Goal: Task Accomplishment & Management: Manage account settings

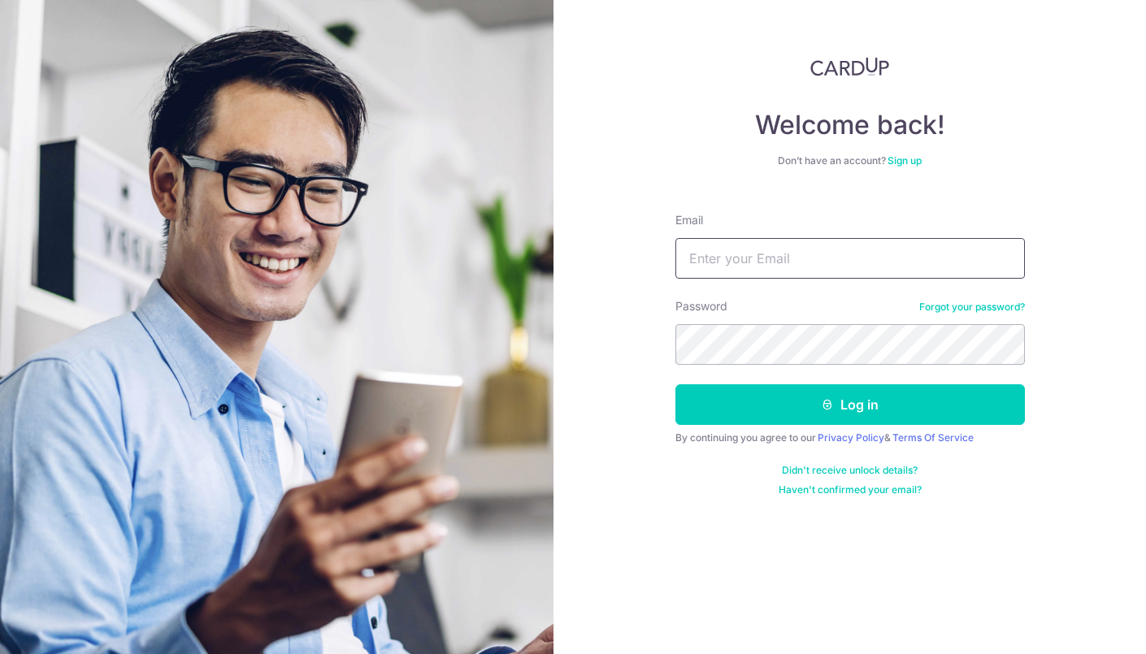
type input "[EMAIL_ADDRESS][DOMAIN_NAME]"
click at [675, 384] on button "Log in" at bounding box center [850, 404] width 350 height 41
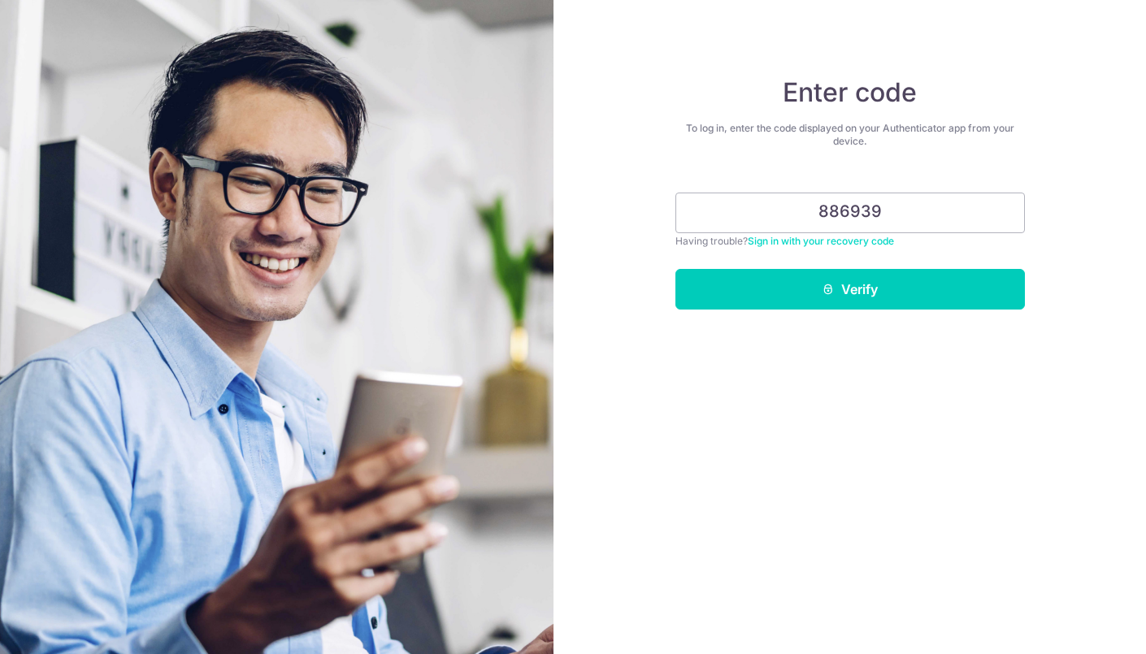
type input "886939"
click at [675, 269] on button "Verify" at bounding box center [850, 289] width 350 height 41
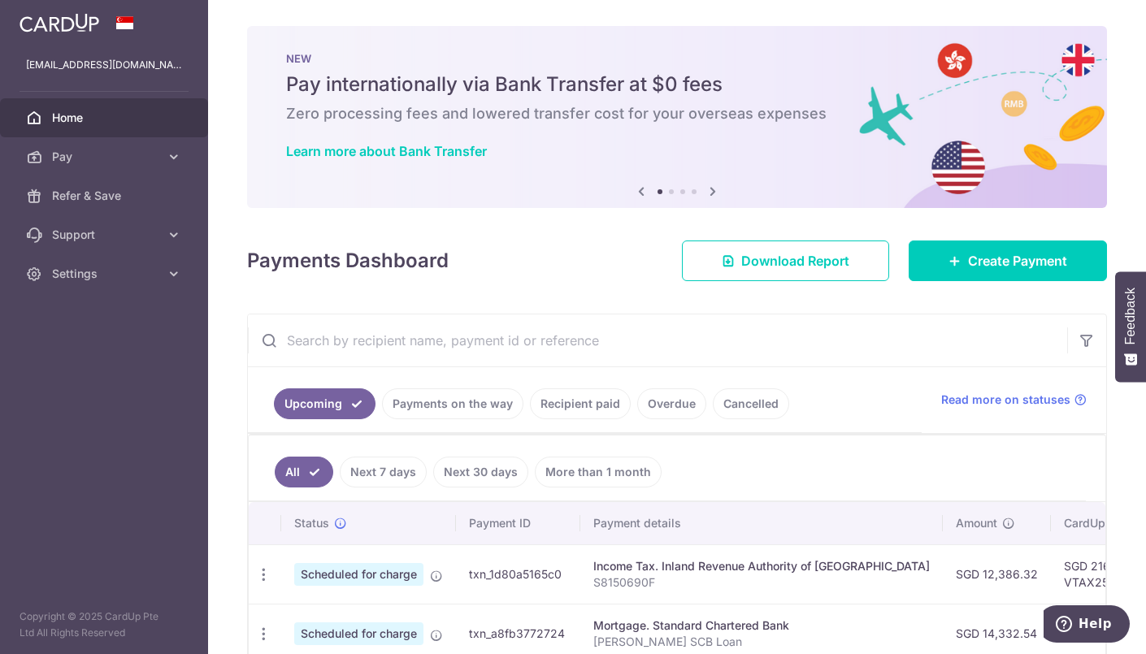
click at [717, 192] on icon at bounding box center [713, 191] width 20 height 20
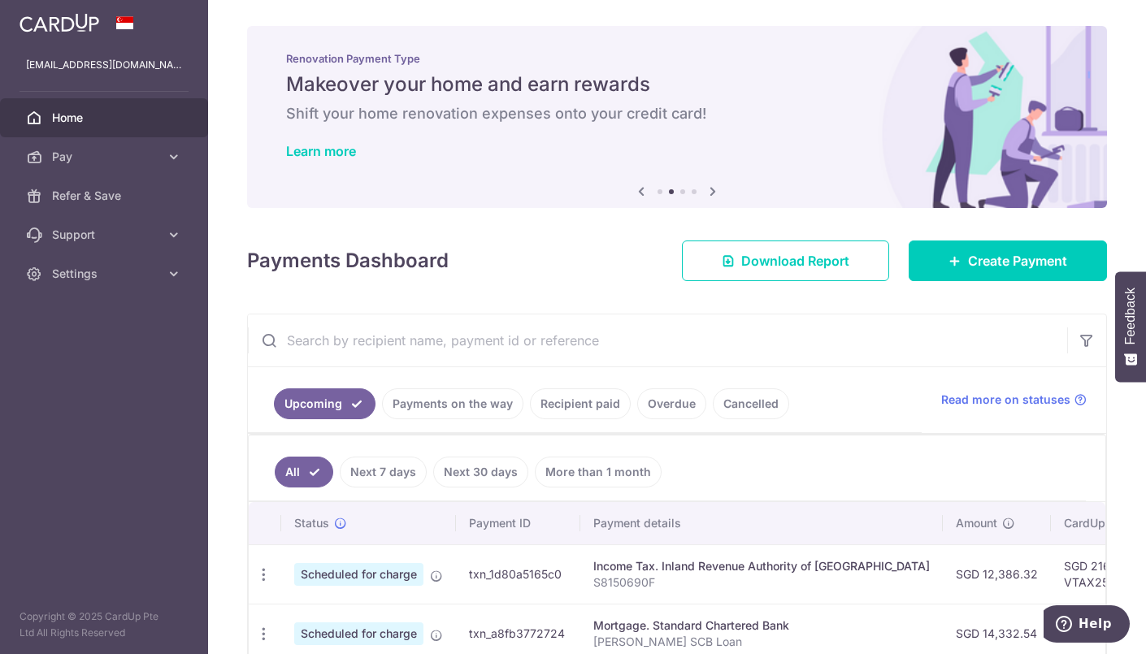
click at [717, 192] on icon at bounding box center [713, 191] width 20 height 20
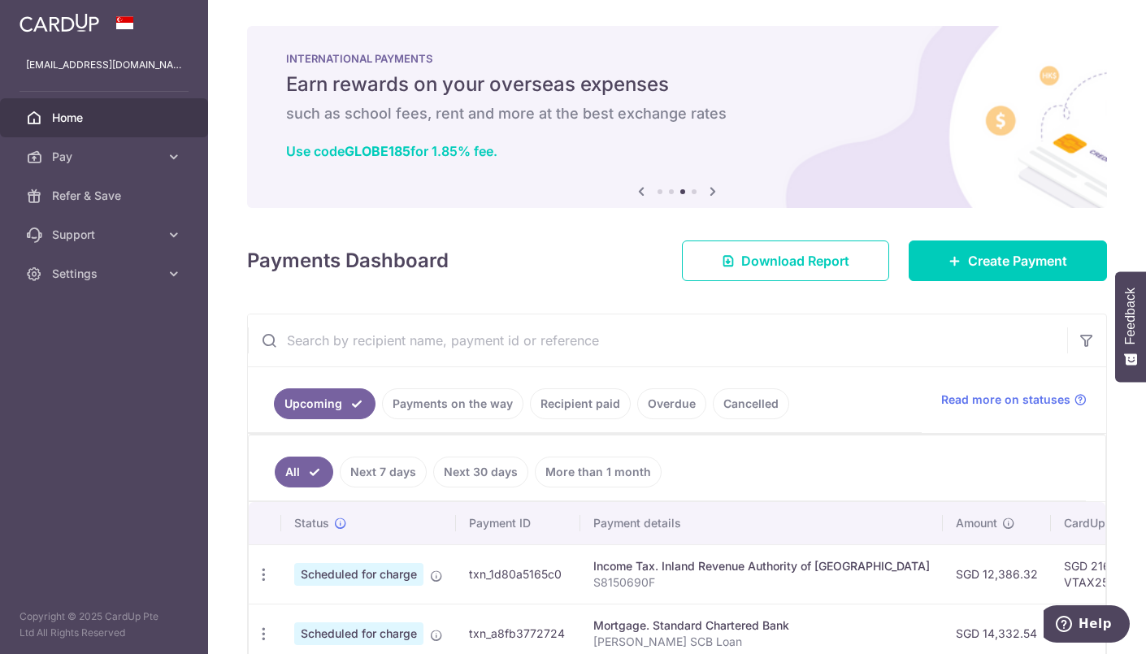
click at [717, 192] on icon at bounding box center [713, 191] width 20 height 20
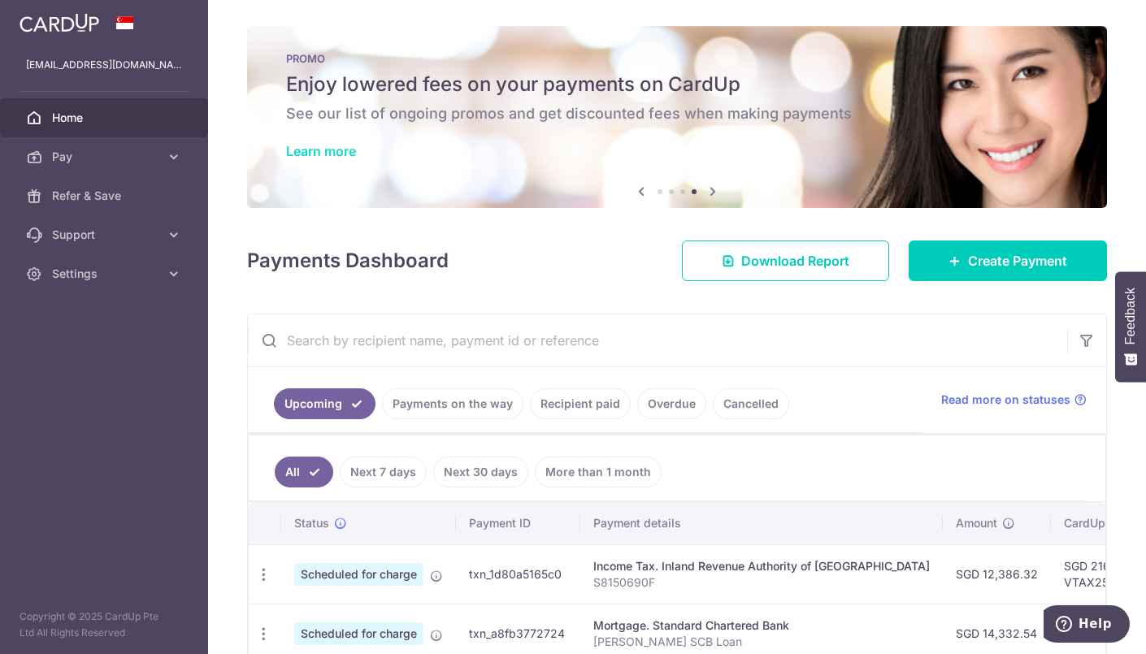
click at [341, 143] on link "Learn more" at bounding box center [321, 151] width 70 height 16
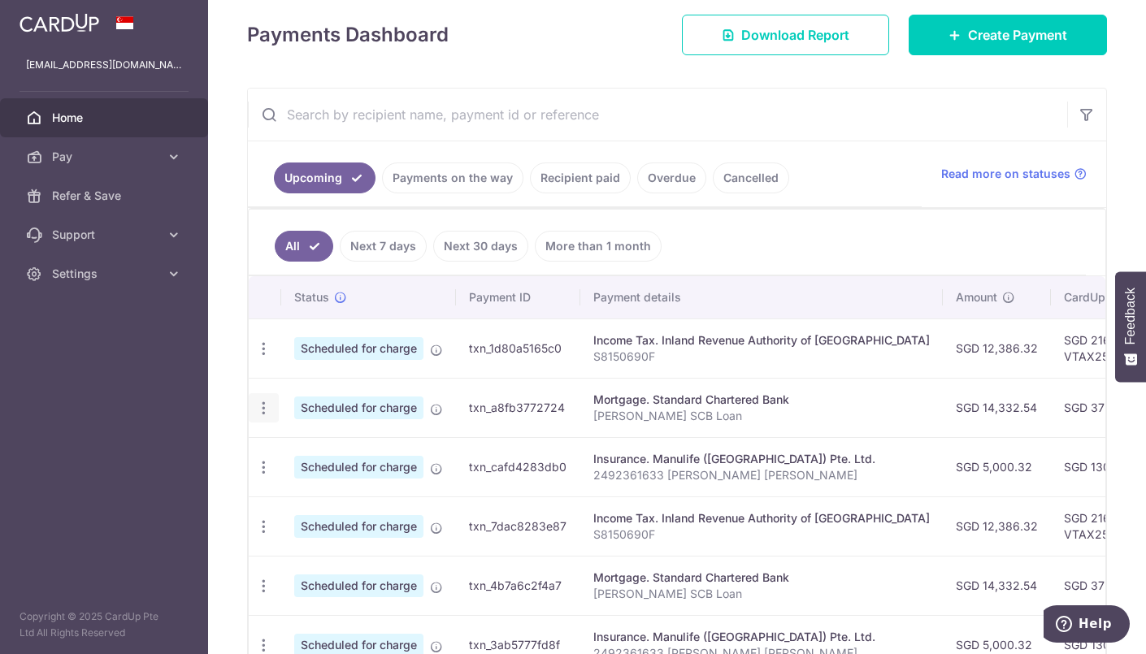
click at [267, 402] on icon "button" at bounding box center [263, 408] width 17 height 17
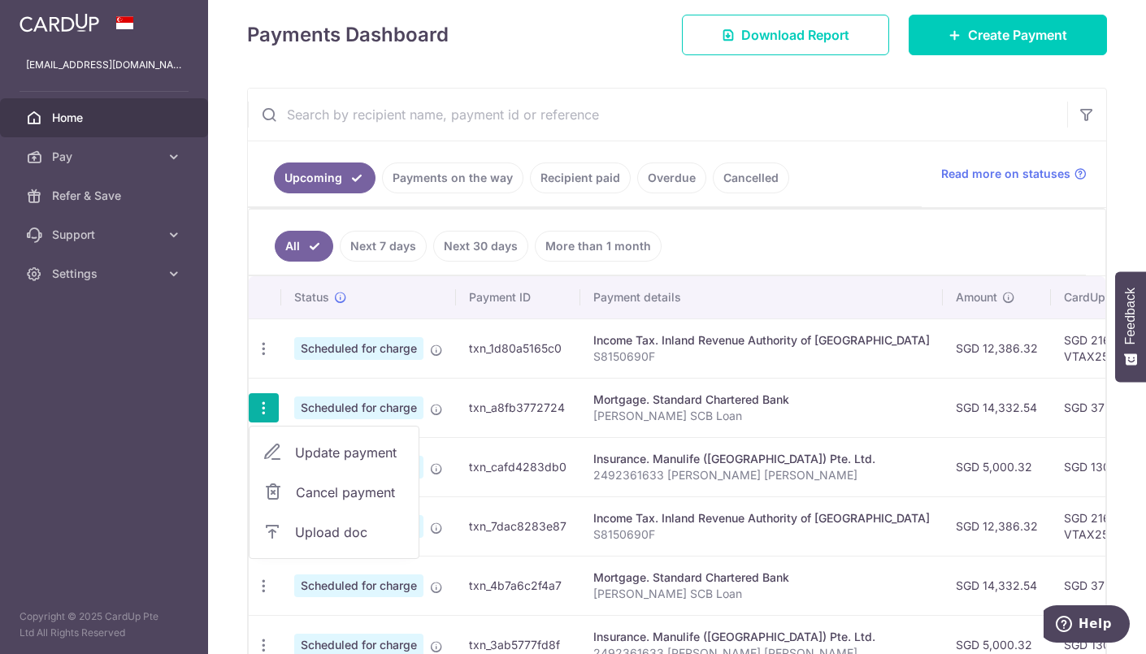
click at [327, 449] on span "Update payment" at bounding box center [350, 453] width 111 height 20
radio input "true"
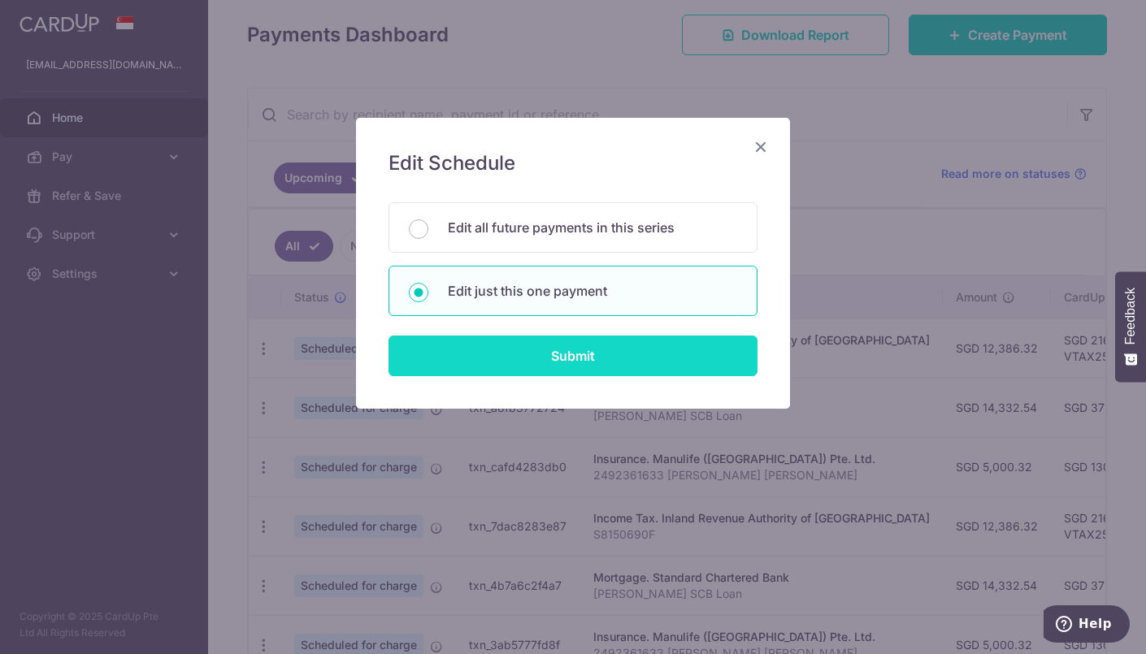
click at [584, 343] on input "Submit" at bounding box center [573, 356] width 369 height 41
radio input "true"
type input "14,332.54"
type input "[DATE]"
type input "[PERSON_NAME] SCB Loan"
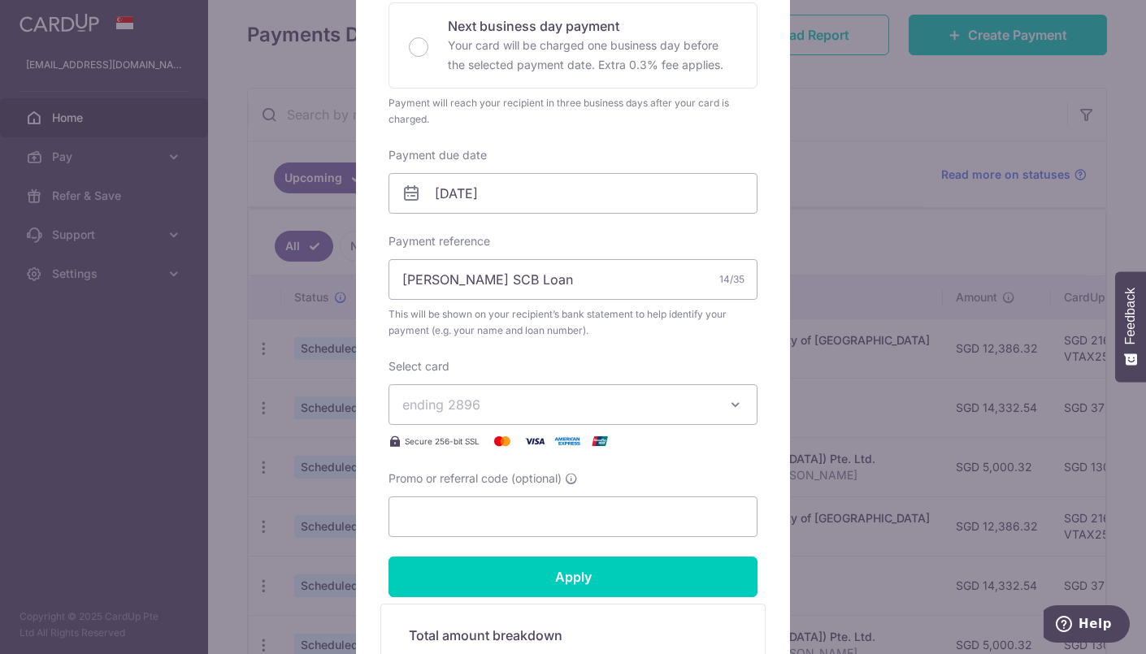
scroll to position [387, 0]
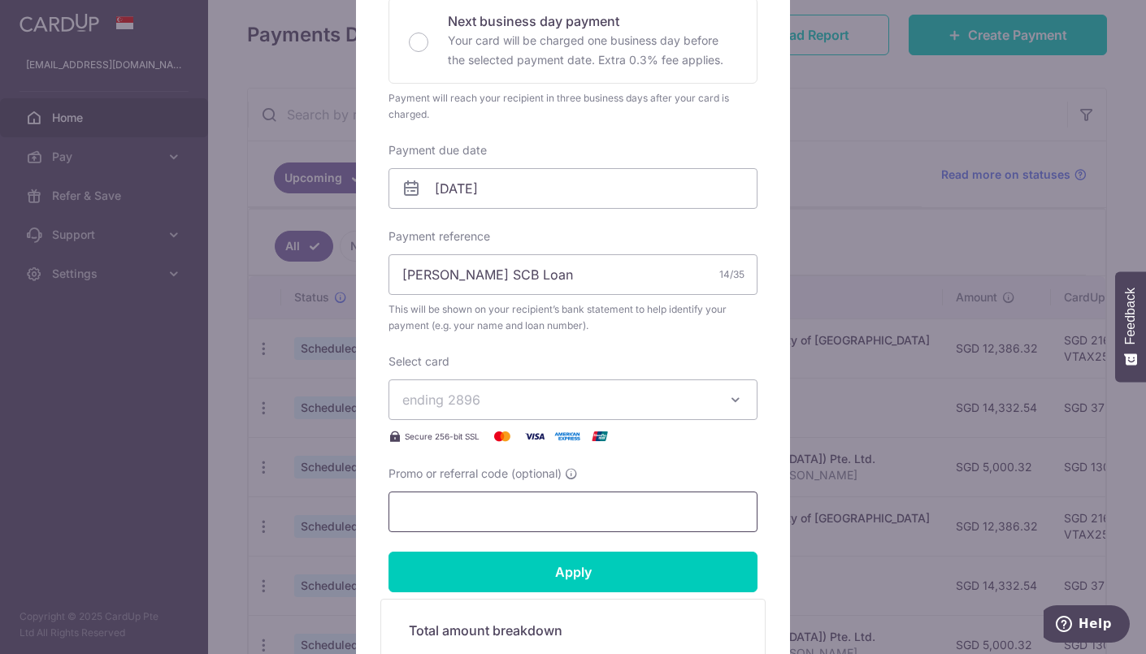
click at [484, 502] on input "Promo or referral code (optional)" at bounding box center [573, 512] width 369 height 41
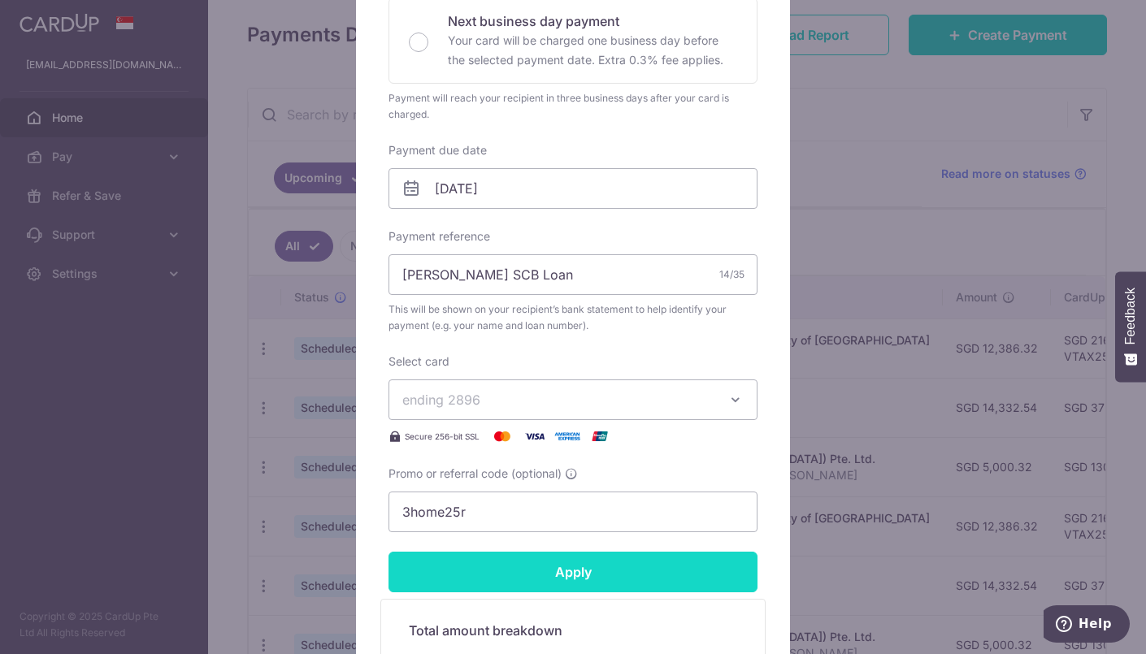
click at [541, 584] on input "Apply" at bounding box center [573, 572] width 369 height 41
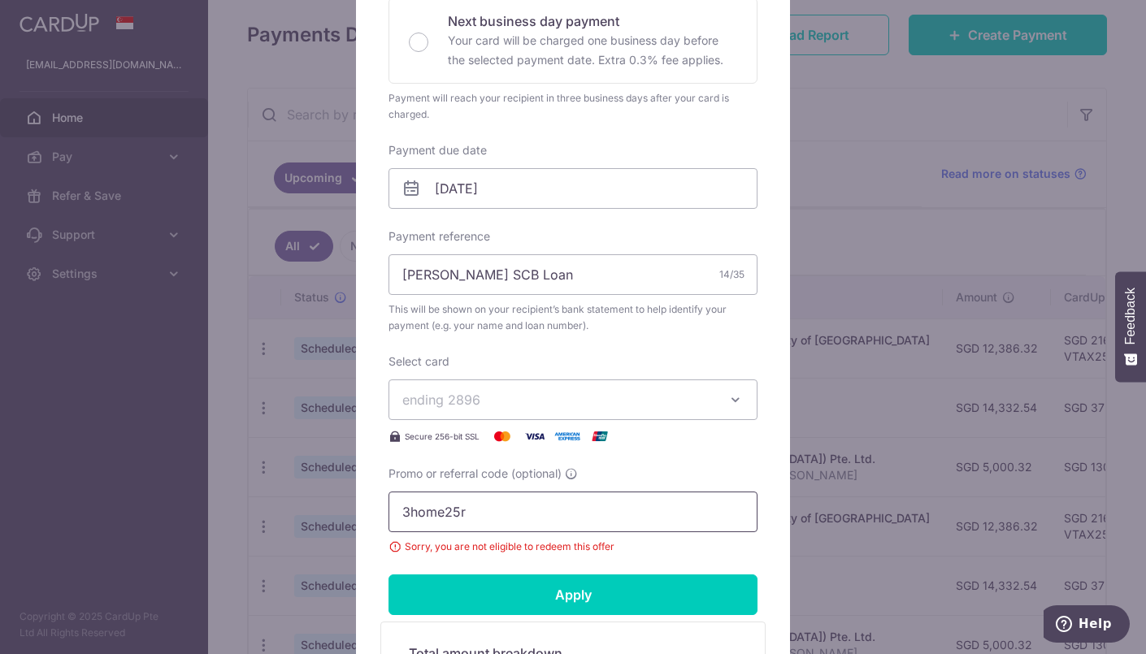
click at [559, 510] on input "3home25r" at bounding box center [573, 512] width 369 height 41
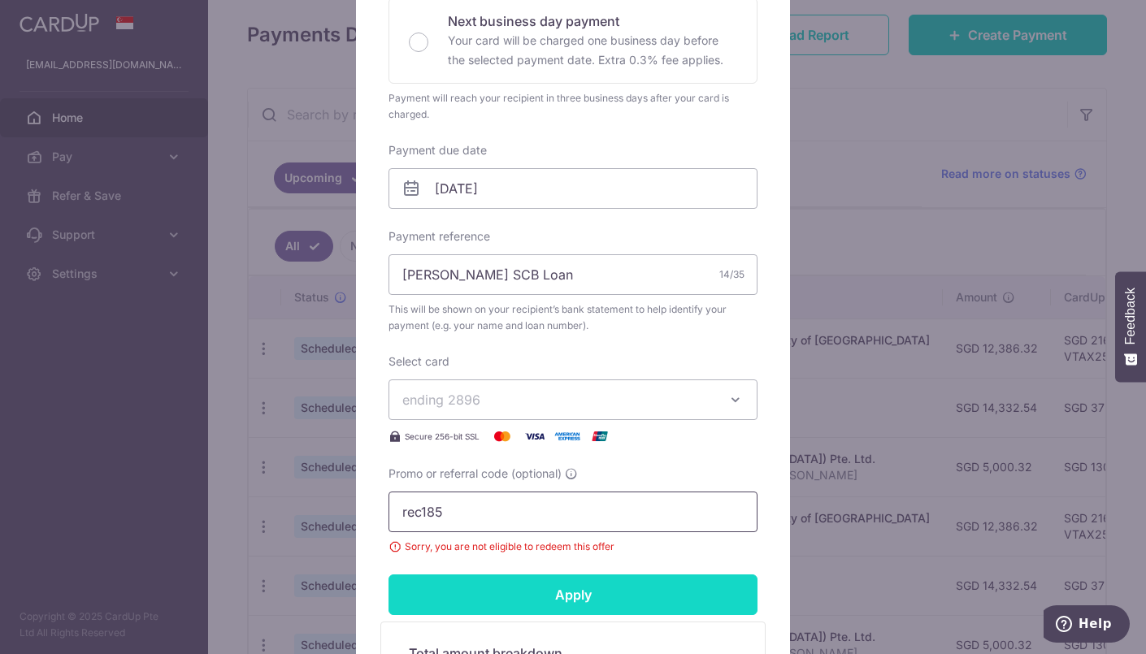
type input "rec185"
click at [582, 596] on input "Apply" at bounding box center [573, 595] width 369 height 41
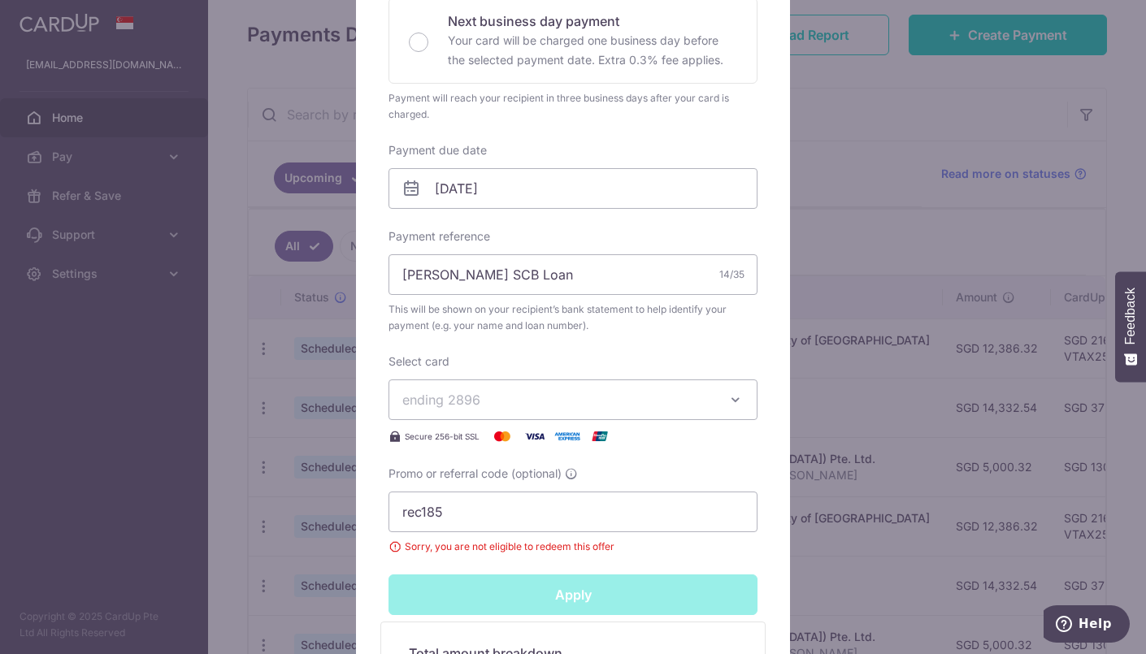
type input "Successfully Applied"
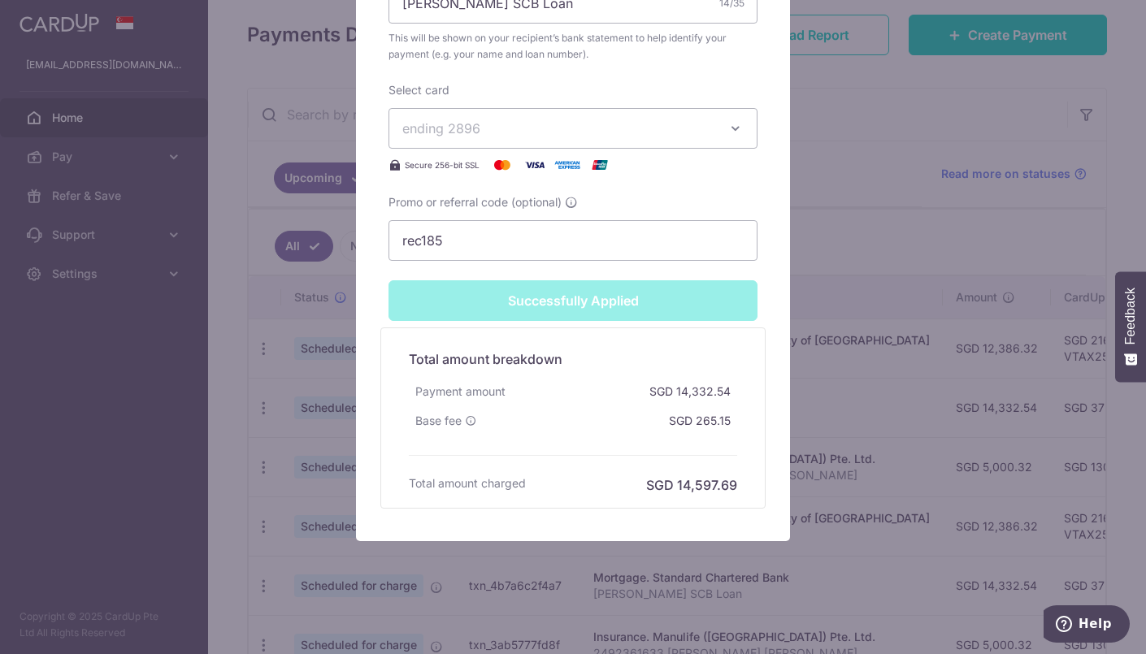
scroll to position [0, 0]
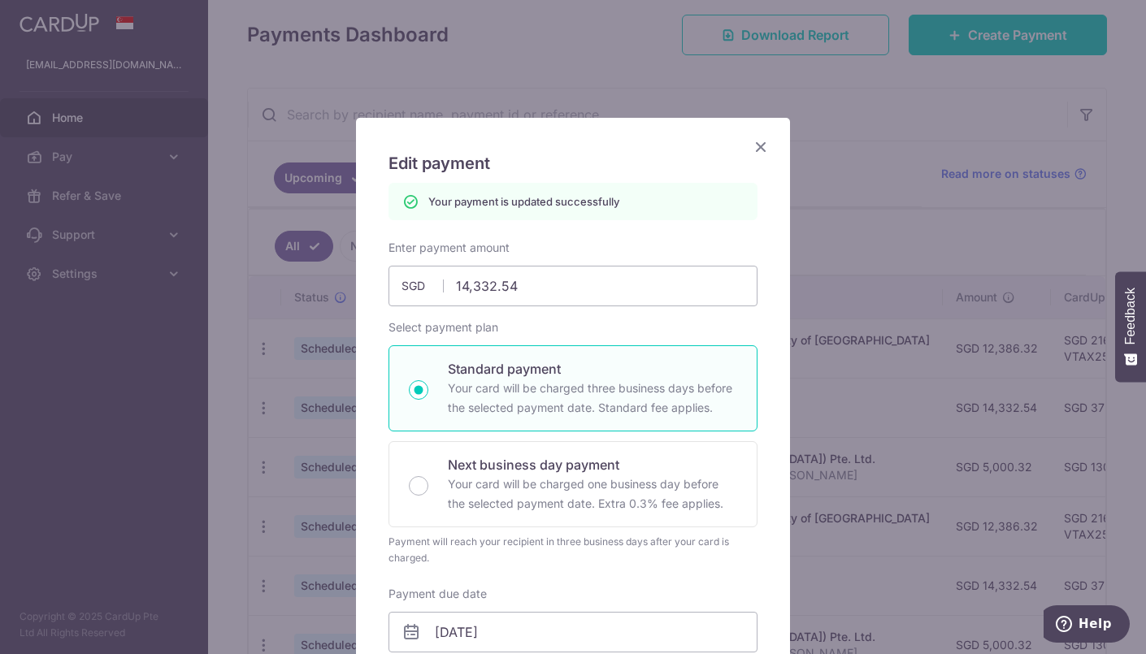
click at [766, 140] on icon "Close" at bounding box center [761, 147] width 20 height 20
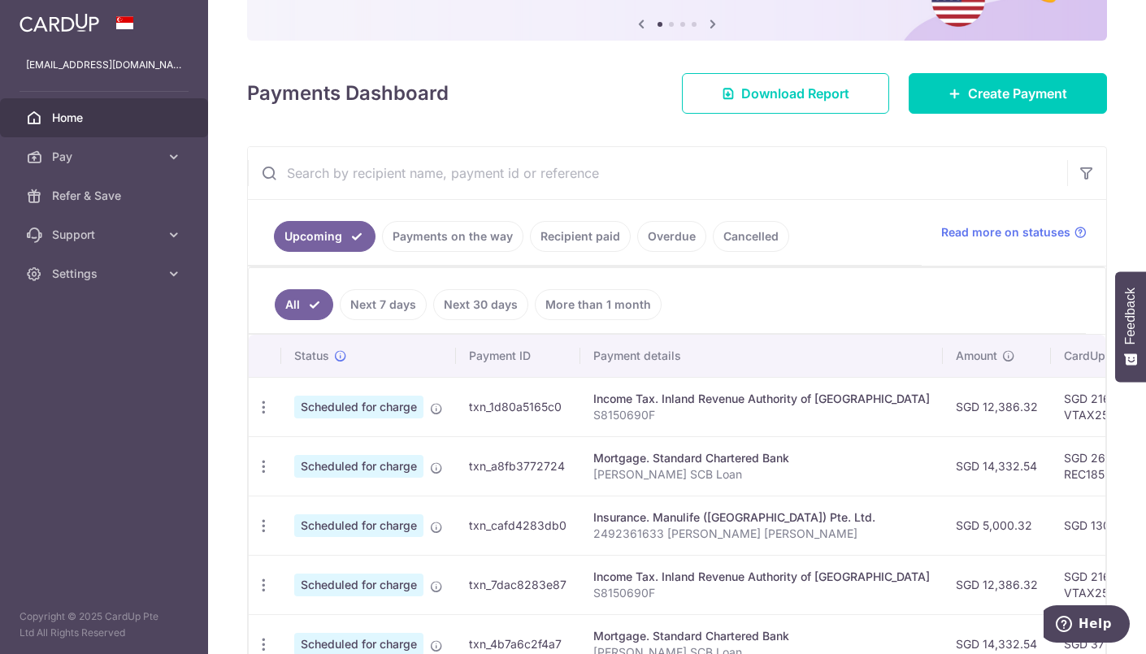
scroll to position [185, 0]
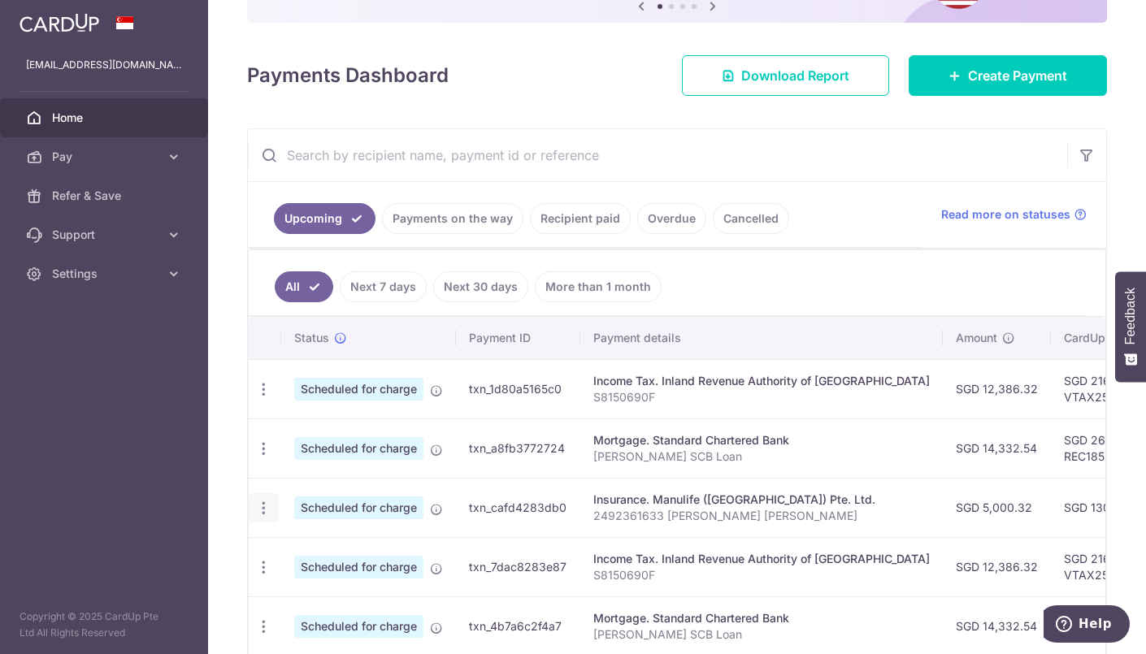
click at [267, 504] on icon "button" at bounding box center [263, 508] width 17 height 17
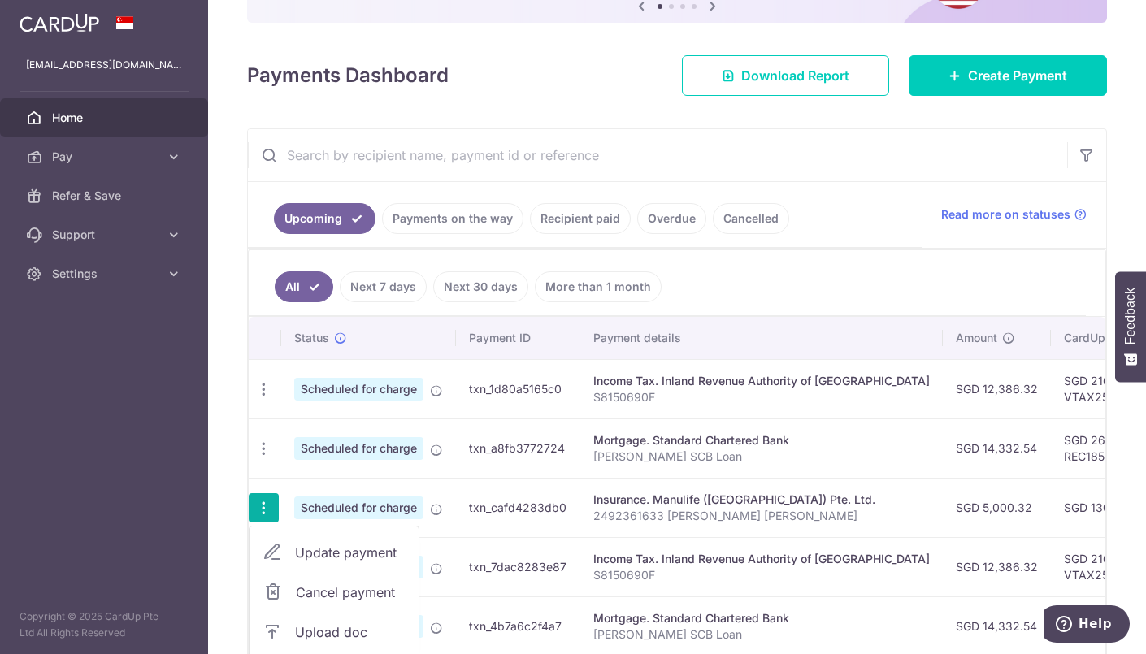
click at [313, 543] on span "Update payment" at bounding box center [350, 553] width 111 height 20
radio input "true"
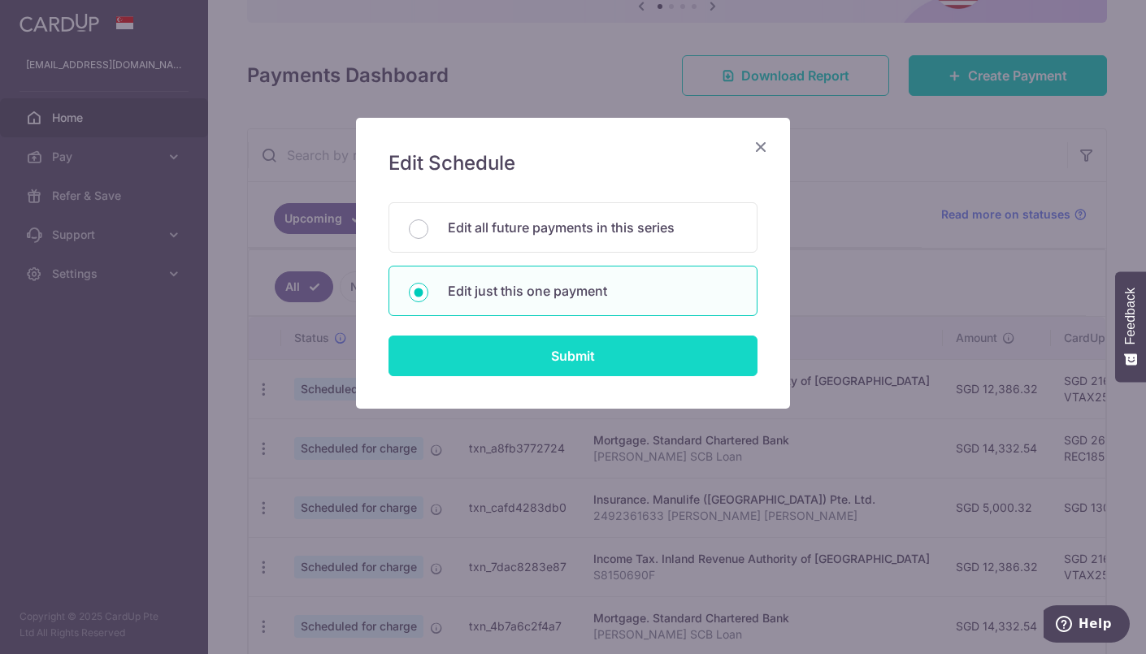
click at [579, 367] on input "Submit" at bounding box center [573, 356] width 369 height 41
radio input "true"
type input "5,000.32"
type input "04/11/2025"
type input "2492361633 Malkani Samit Jaywant"
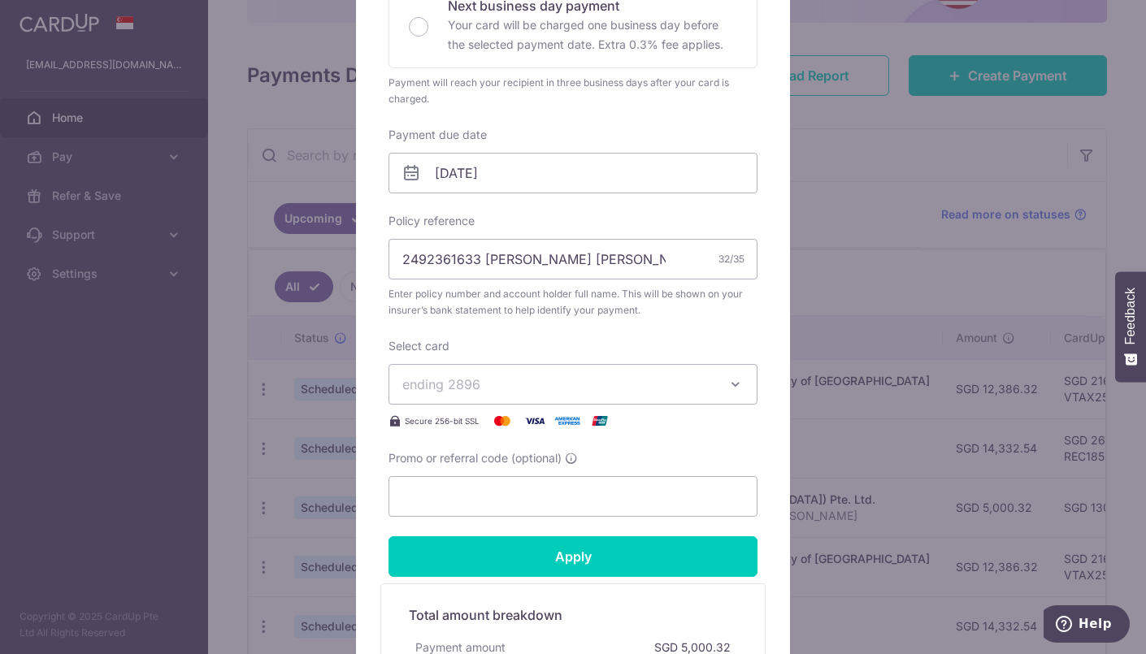
scroll to position [445, 0]
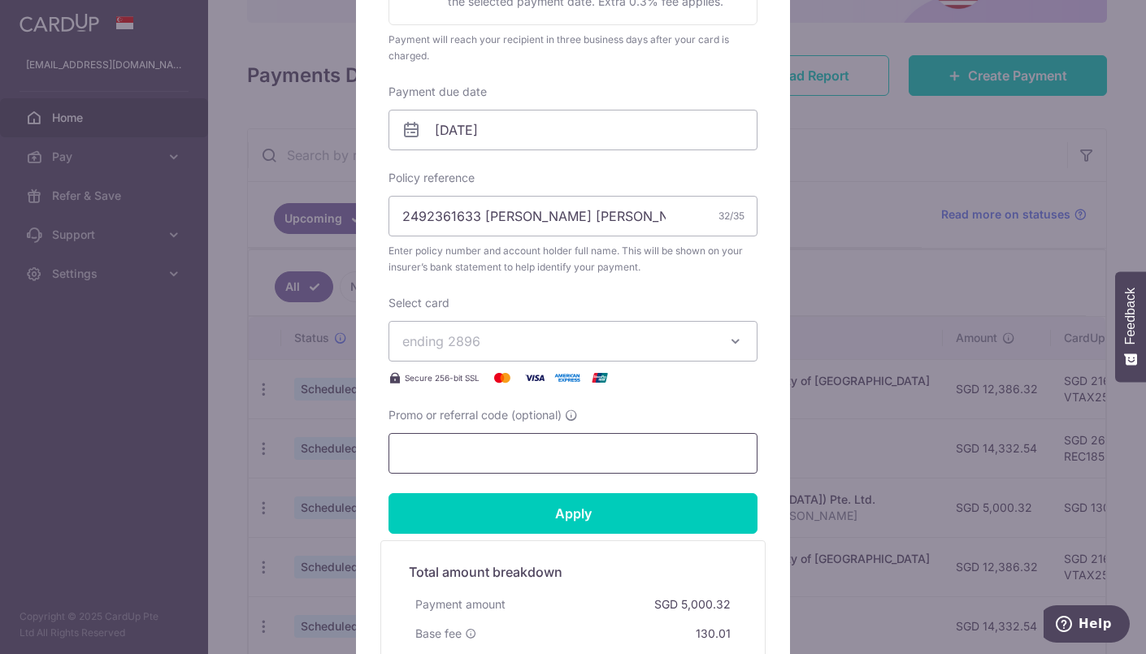
click at [488, 449] on input "Promo or referral code (optional)" at bounding box center [573, 453] width 369 height 41
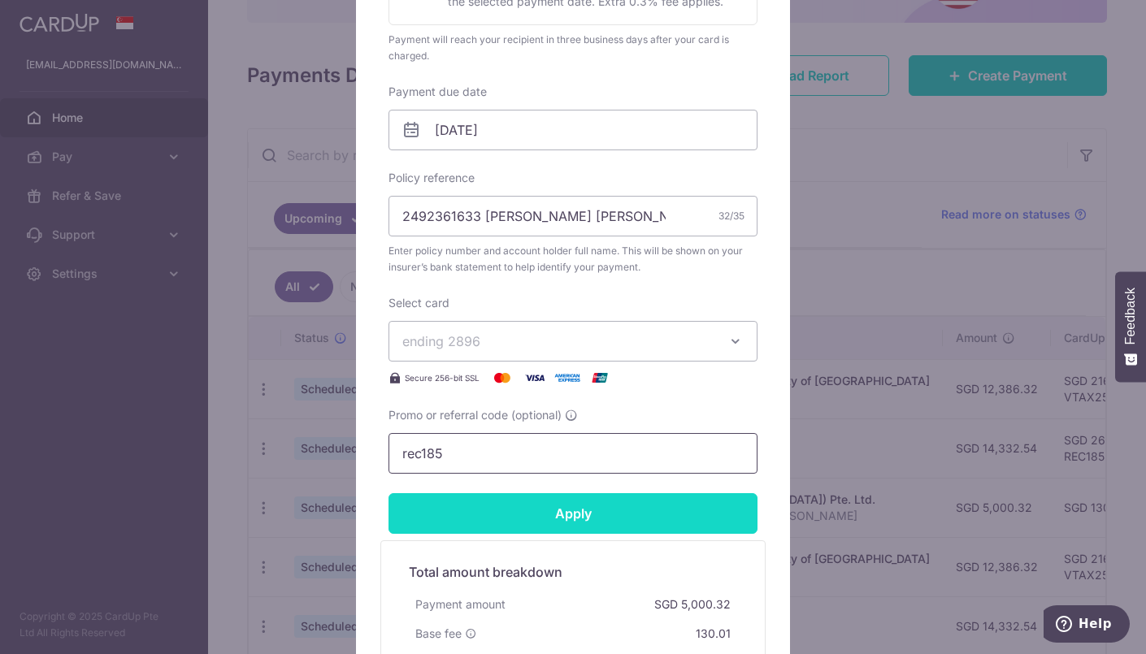
type input "rec185"
click at [523, 507] on input "Apply" at bounding box center [573, 513] width 369 height 41
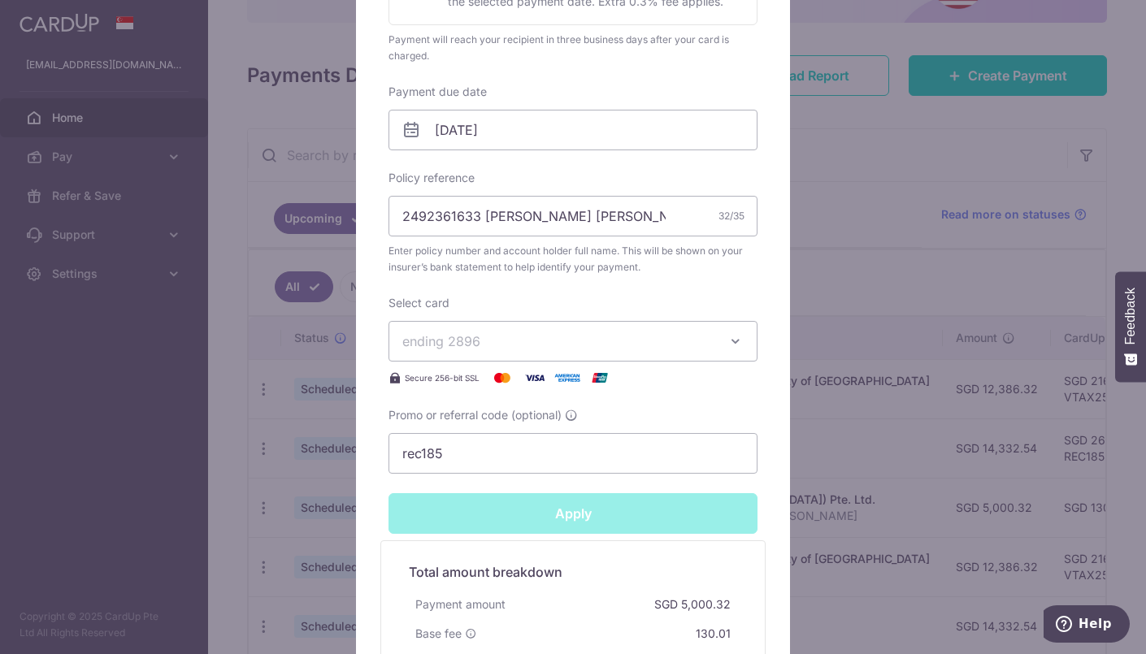
type input "Successfully Applied"
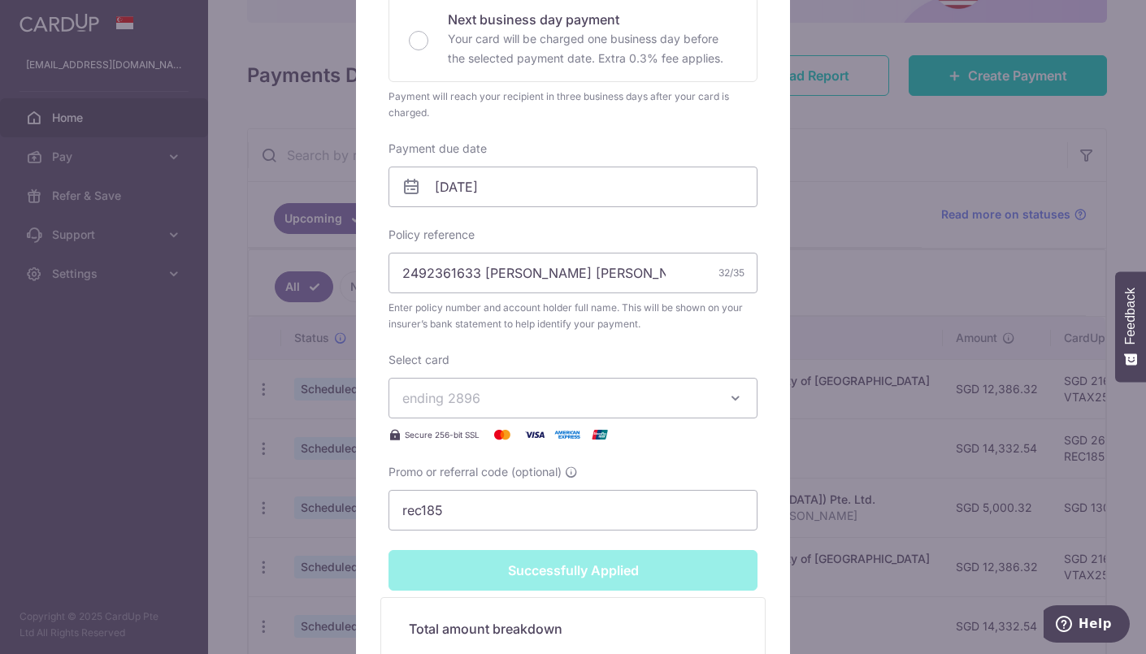
scroll to position [502, 0]
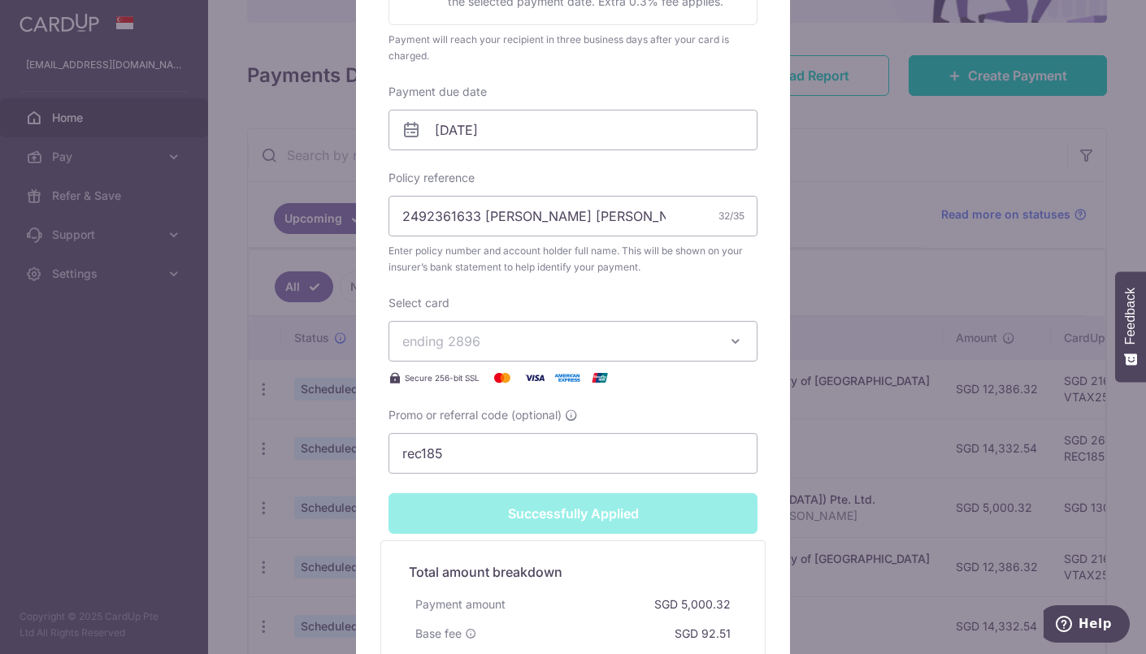
click at [830, 400] on div "Edit payment By clicking apply, you will make changes to all payments to Manuli…" at bounding box center [573, 327] width 1146 height 654
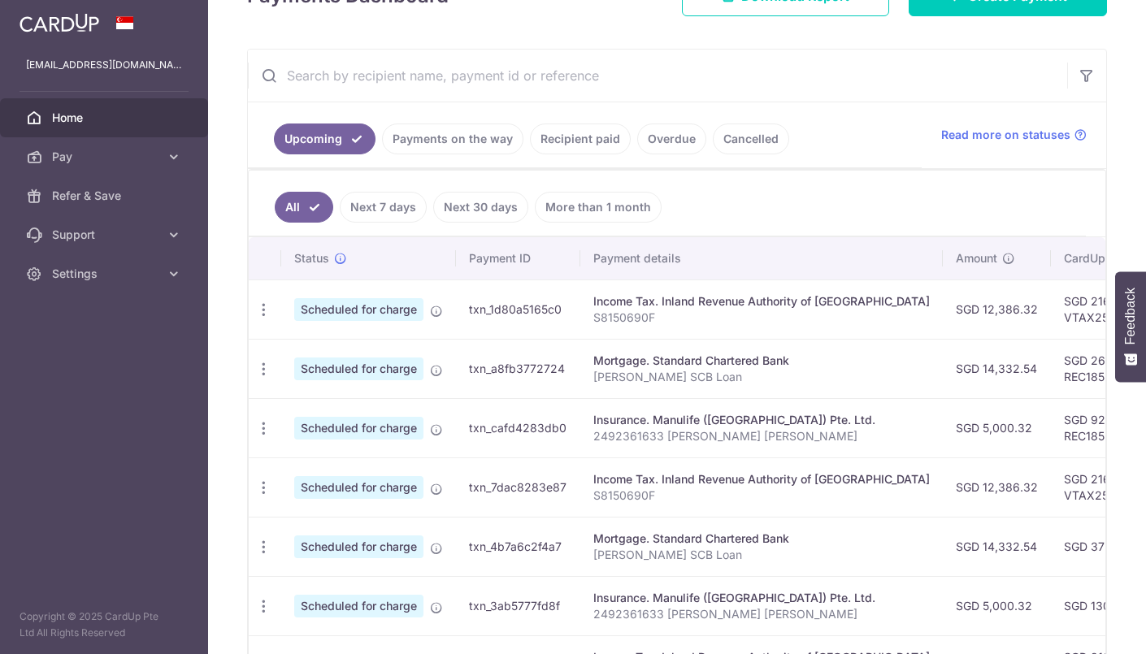
scroll to position [309, 0]
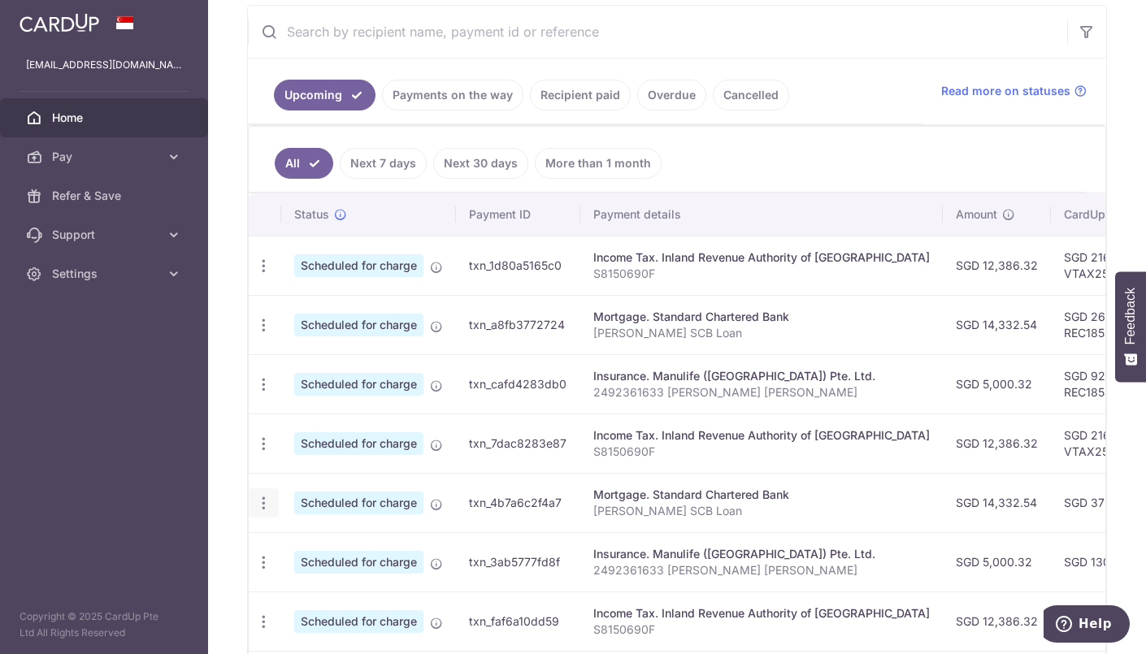
click at [256, 506] on div "Update payment Cancel payment Upload doc" at bounding box center [264, 504] width 30 height 30
click at [260, 497] on icon "button" at bounding box center [263, 503] width 17 height 17
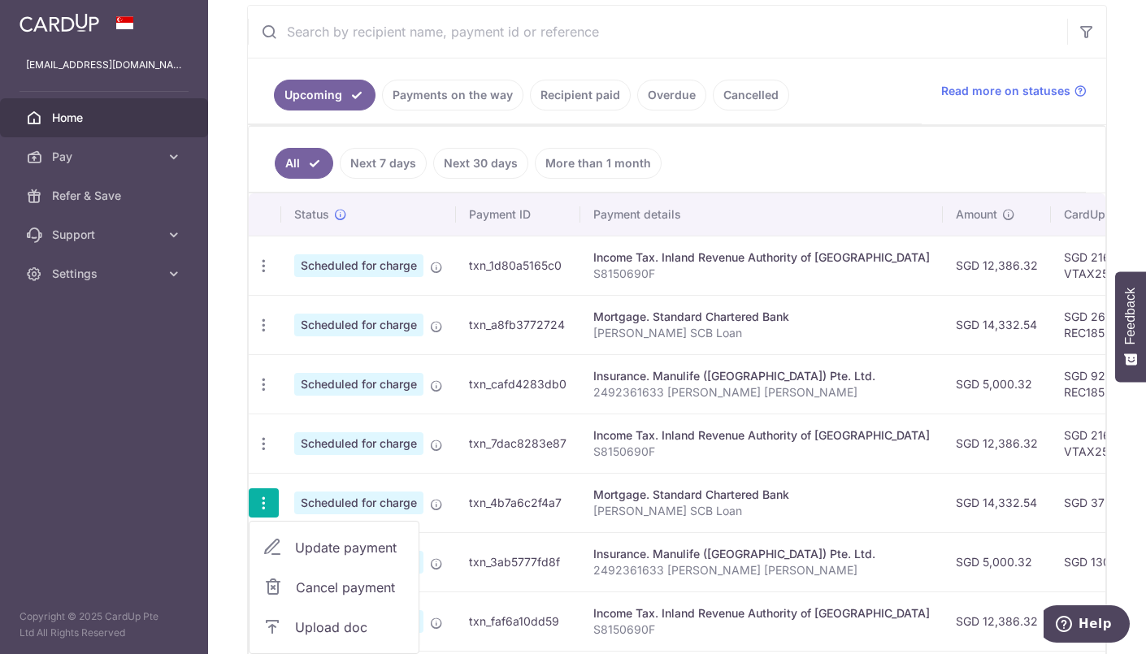
click at [317, 539] on span "Update payment" at bounding box center [350, 548] width 111 height 20
radio input "true"
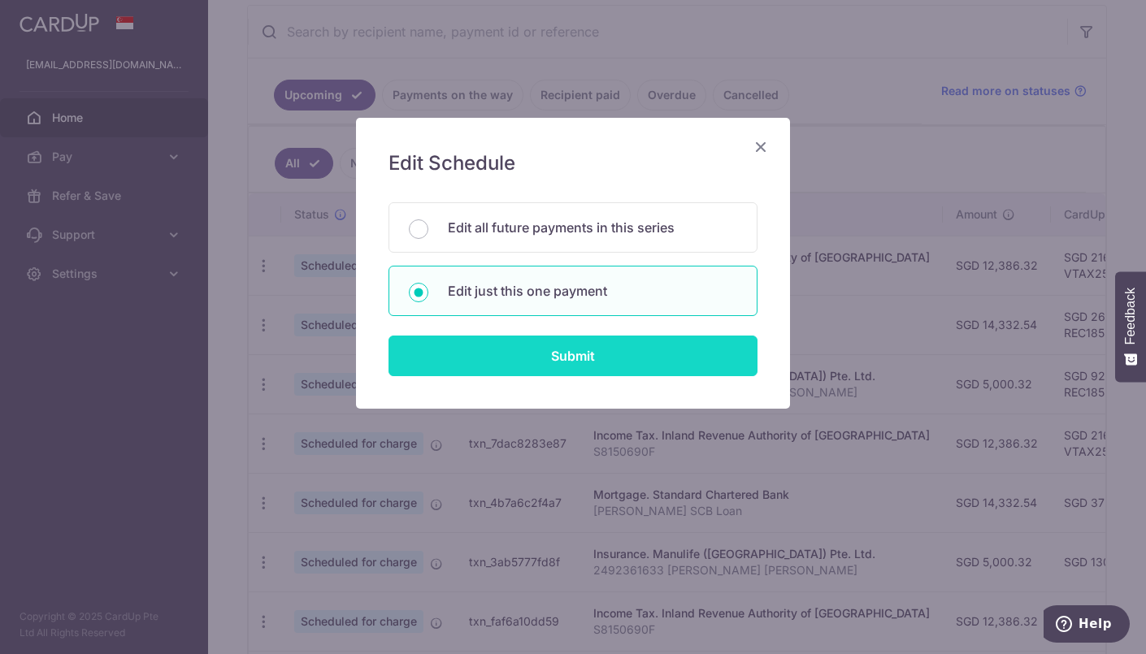
click at [569, 366] on input "Submit" at bounding box center [573, 356] width 369 height 41
radio input "true"
type input "14,332.54"
type input "01/12/2025"
type input "Samit SCB Loan"
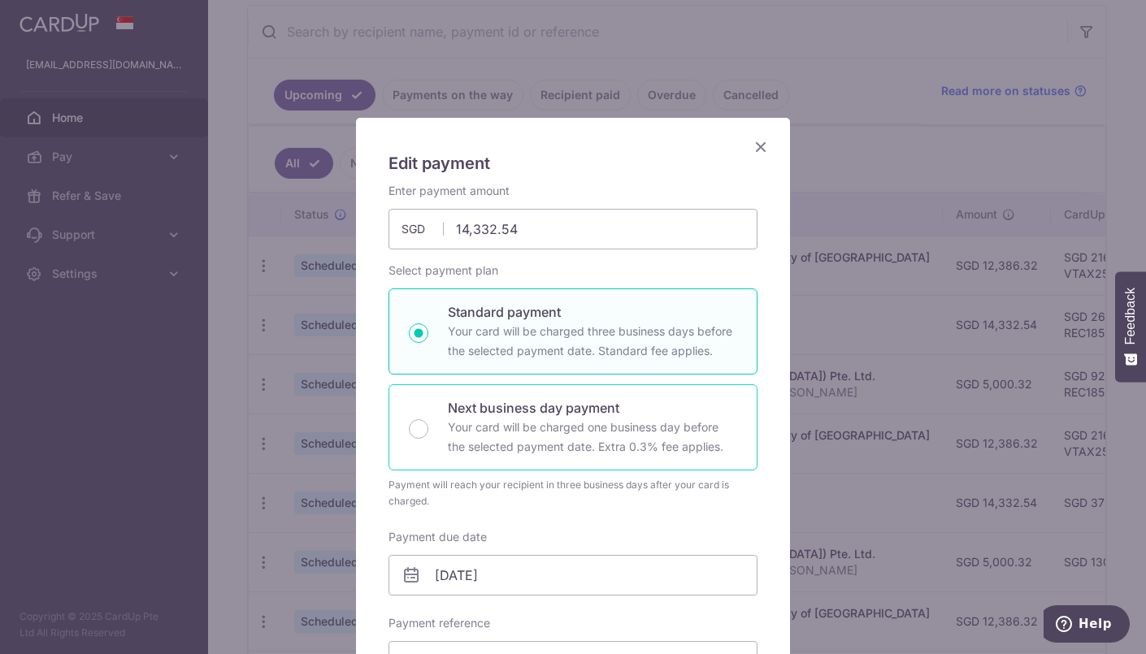
scroll to position [659, 0]
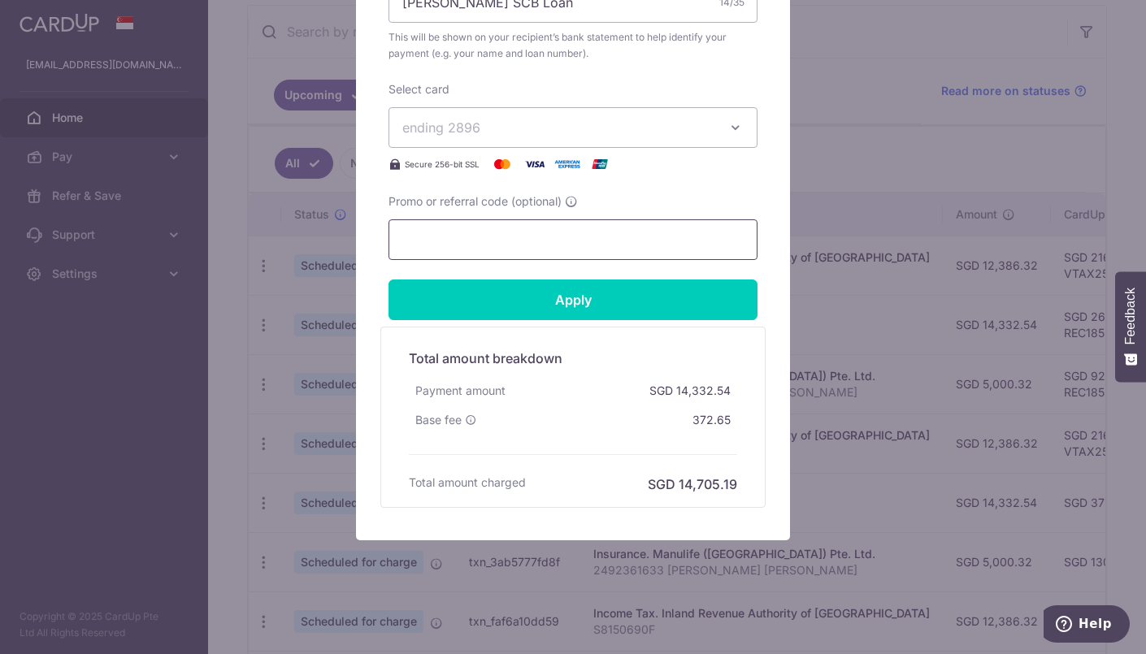
click at [531, 243] on input "Promo or referral code (optional)" at bounding box center [573, 239] width 369 height 41
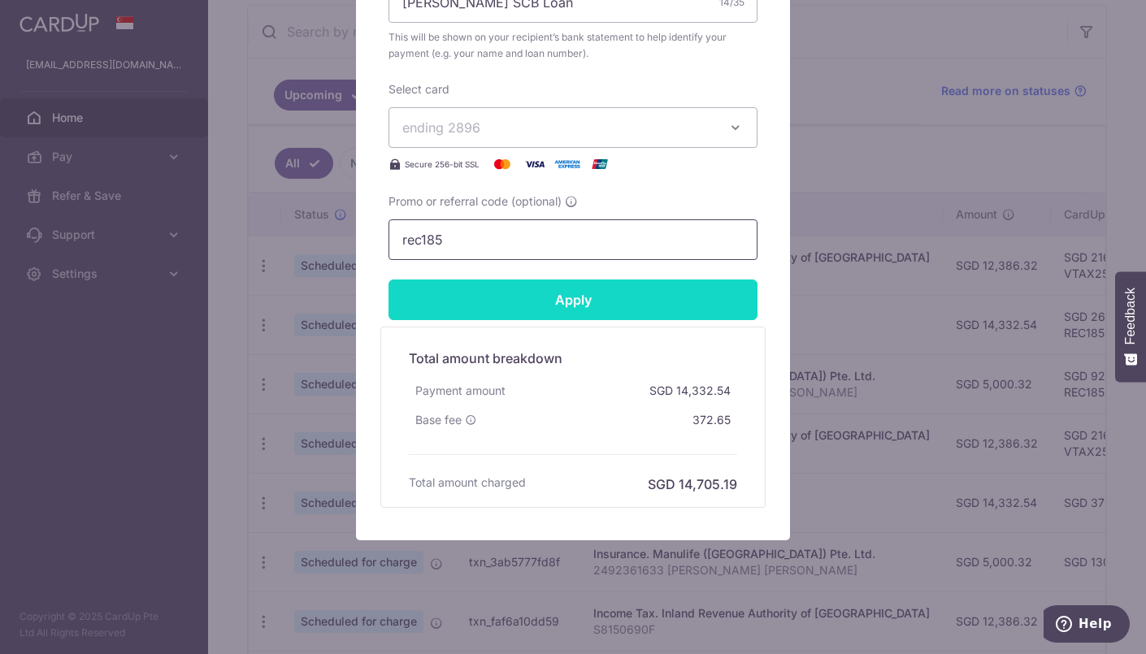
type input "rec185"
click at [547, 313] on input "Apply" at bounding box center [573, 300] width 369 height 41
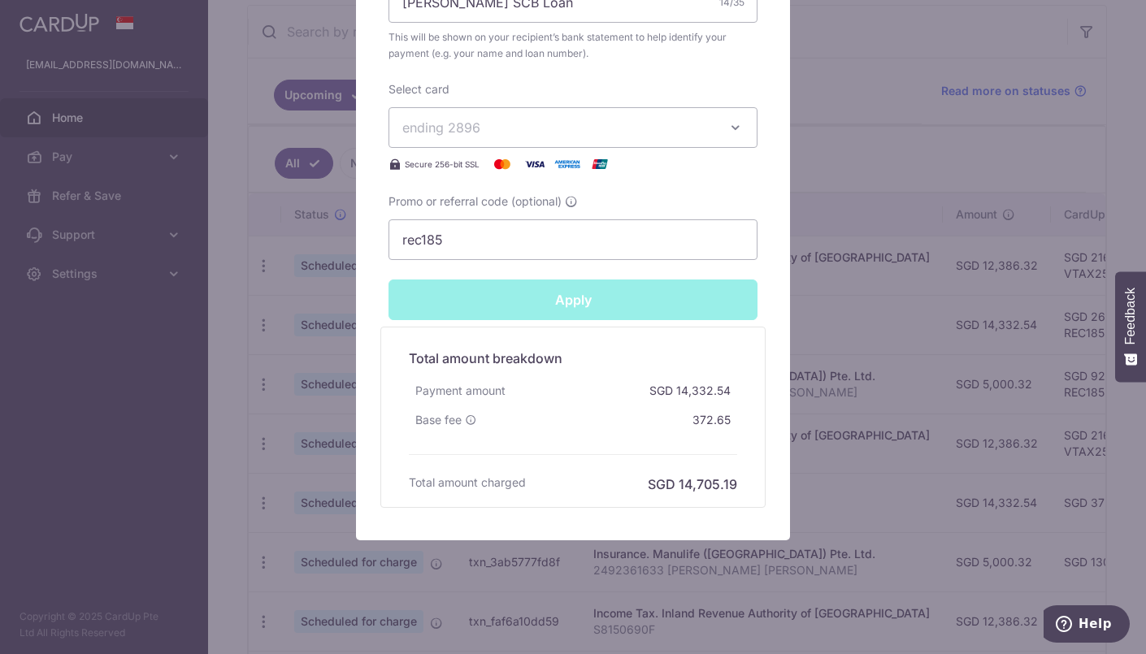
type input "Successfully Applied"
click at [874, 373] on div "Edit payment By clicking apply, you will make changes to all payments to Standa…" at bounding box center [573, 327] width 1146 height 654
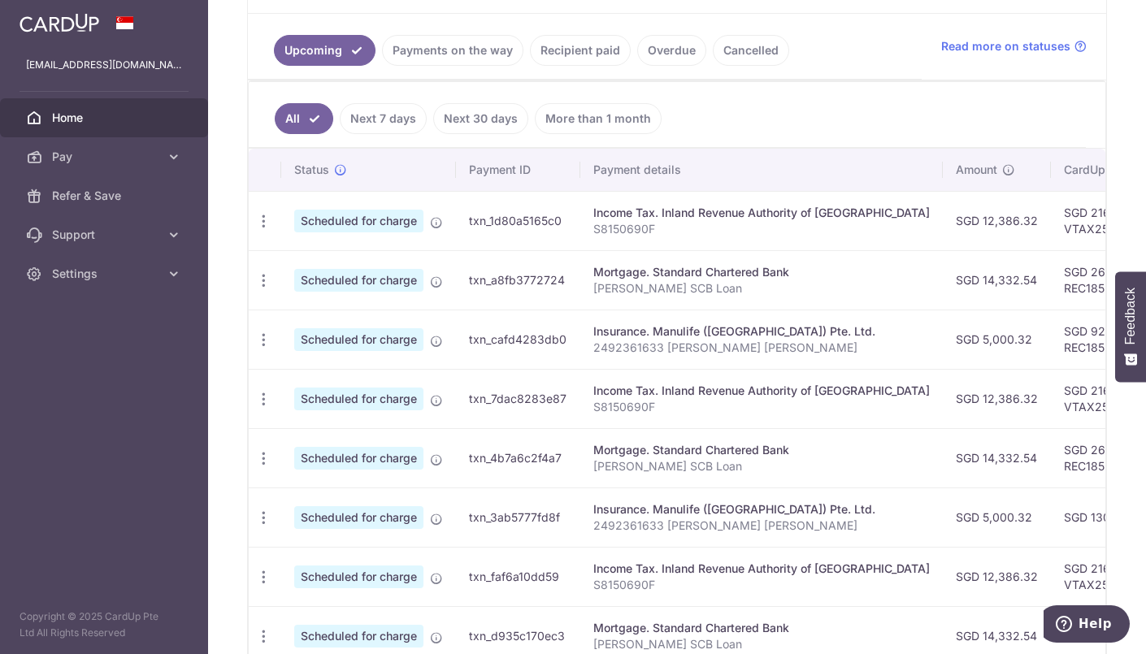
scroll to position [353, 0]
click at [261, 510] on icon "button" at bounding box center [263, 518] width 17 height 17
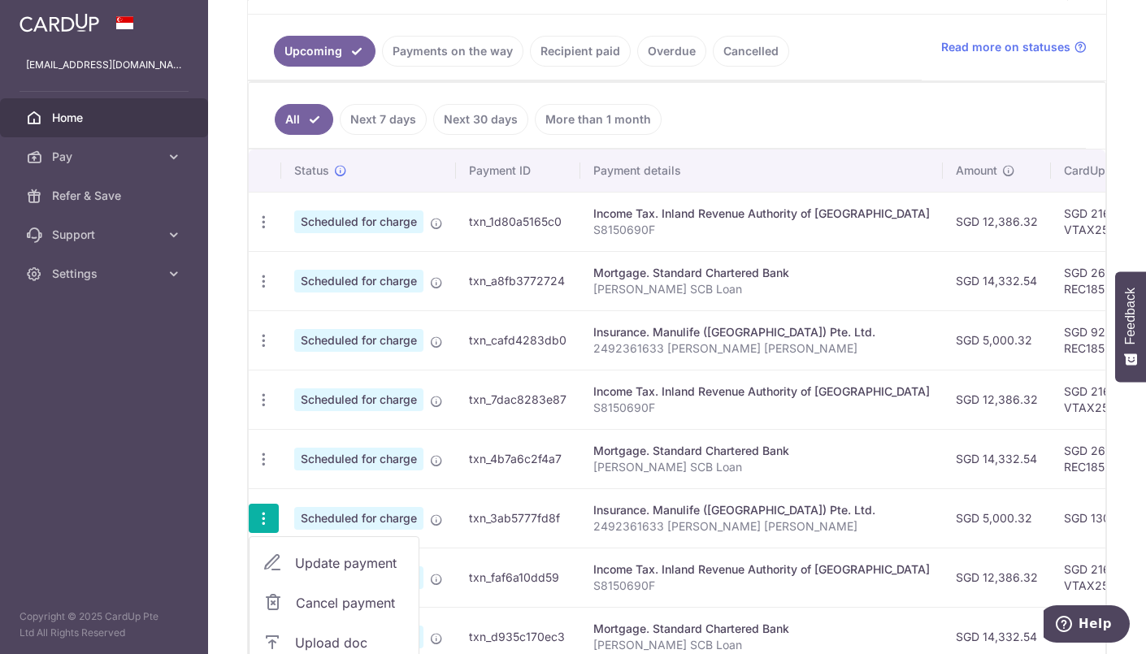
click at [300, 556] on span "Update payment" at bounding box center [350, 564] width 111 height 20
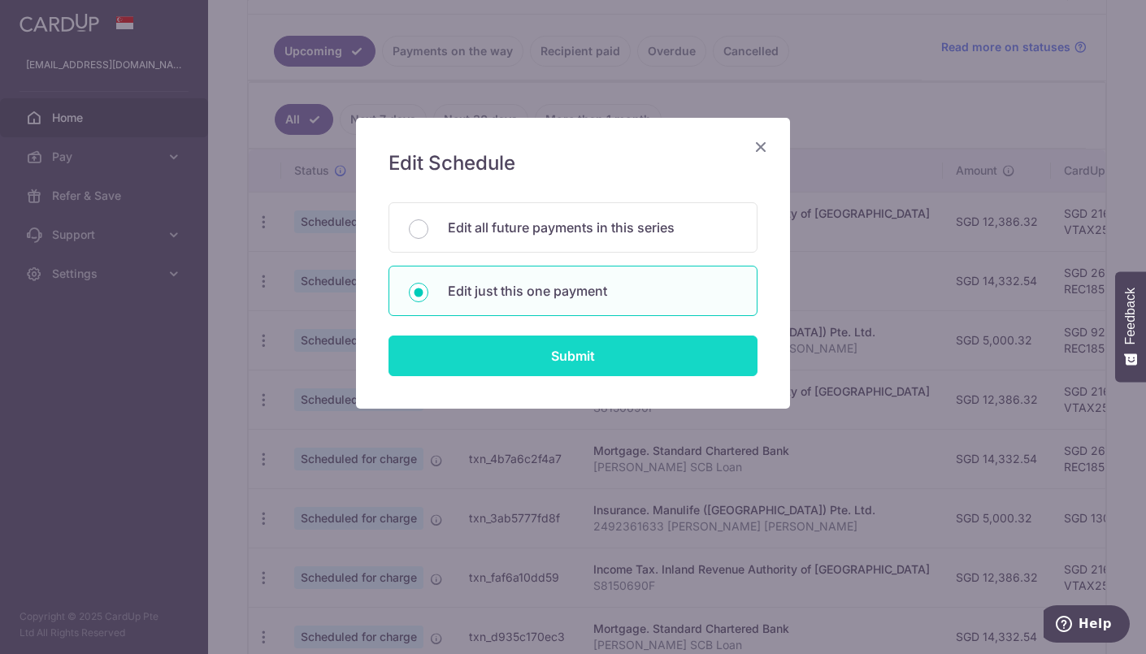
click at [651, 360] on input "Submit" at bounding box center [573, 356] width 369 height 41
radio input "true"
type input "5,000.32"
type input "[DATE]"
type input "2492361633 [PERSON_NAME] [PERSON_NAME]"
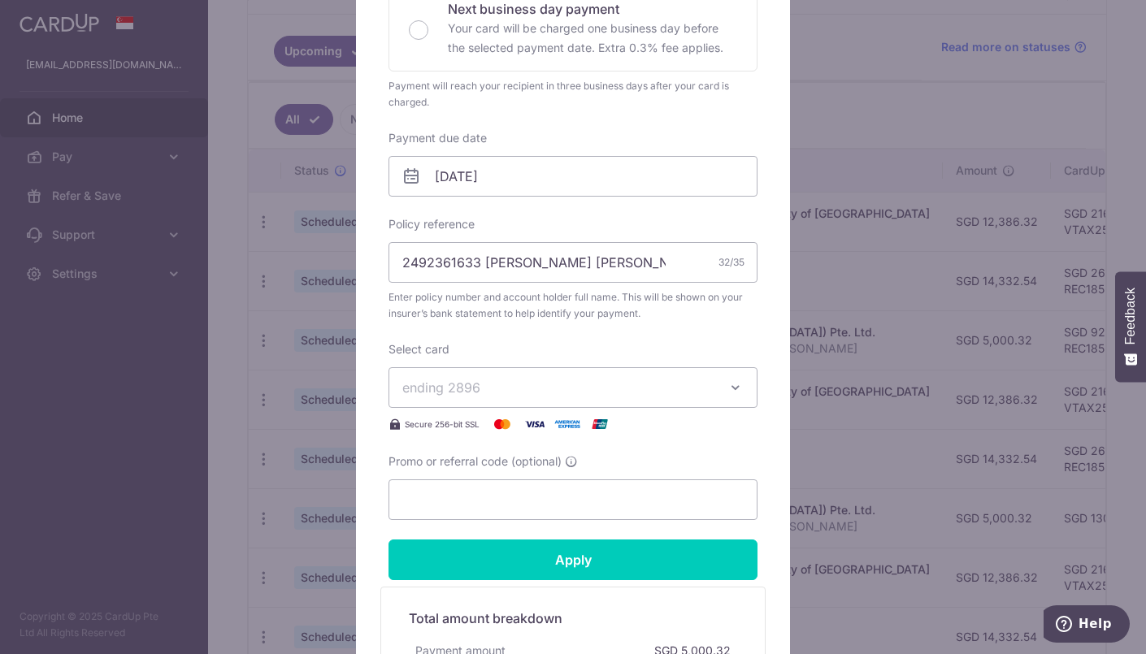
scroll to position [460, 0]
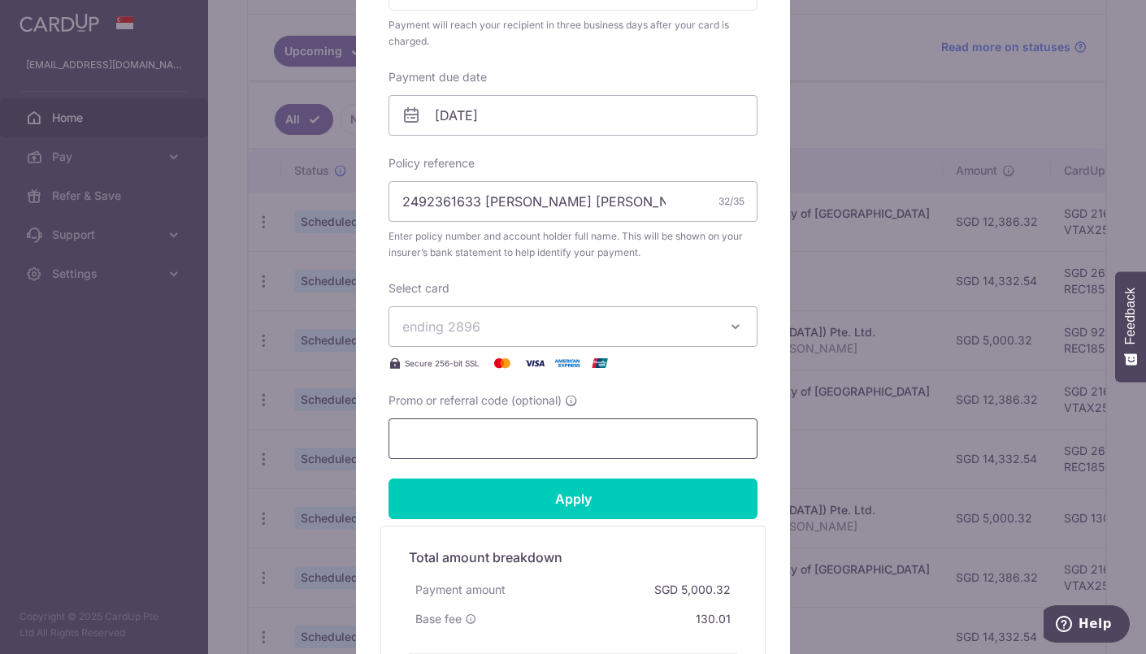
click at [493, 419] on input "Promo or referral code (optional)" at bounding box center [573, 439] width 369 height 41
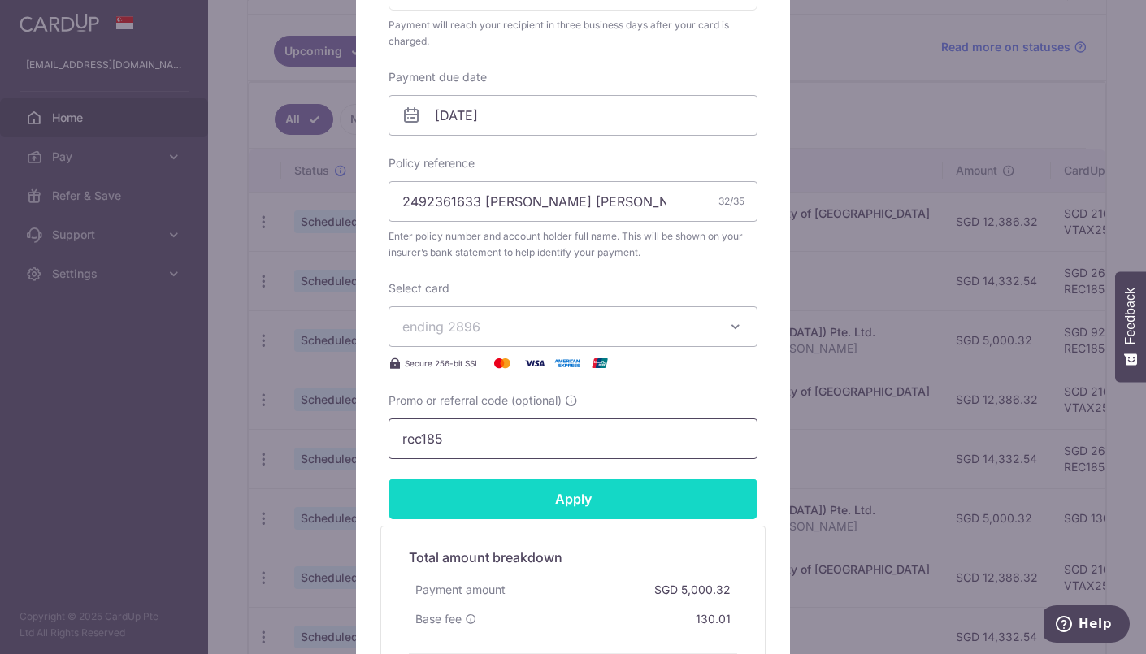
type input "rec185"
click at [532, 479] on input "Apply" at bounding box center [573, 499] width 369 height 41
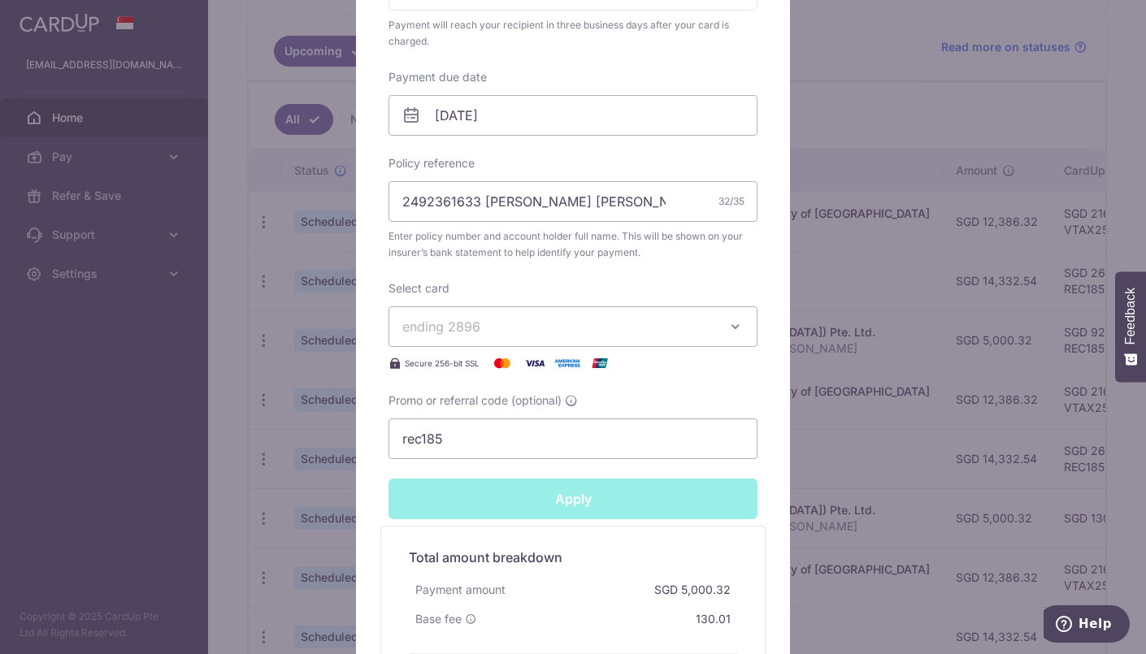
type input "Successfully Applied"
click at [861, 324] on div "Edit payment By clicking apply, you will make changes to all payments to Manuli…" at bounding box center [573, 327] width 1146 height 654
